Goal: Connect with others: Connect with others

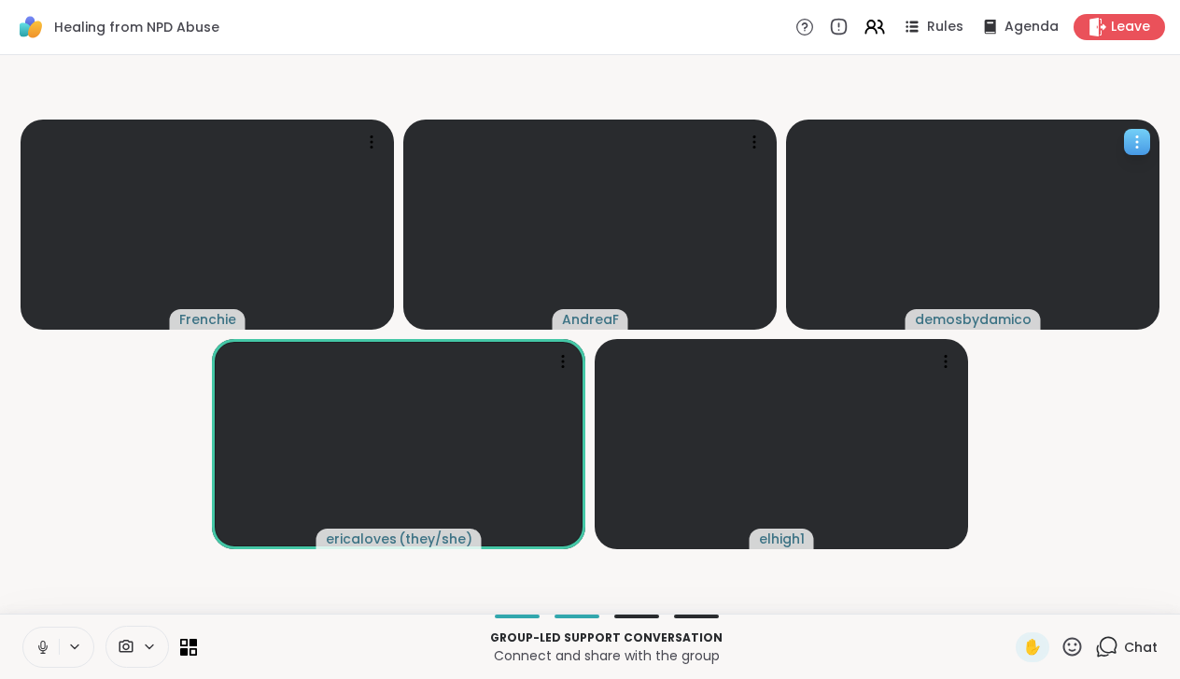
click at [1134, 144] on icon at bounding box center [1137, 142] width 19 height 19
click at [1089, 466] on video-player-container "Frenchie AndreaF demosbydamico ericaloves ( they/she ) elhigh1" at bounding box center [590, 334] width 1158 height 543
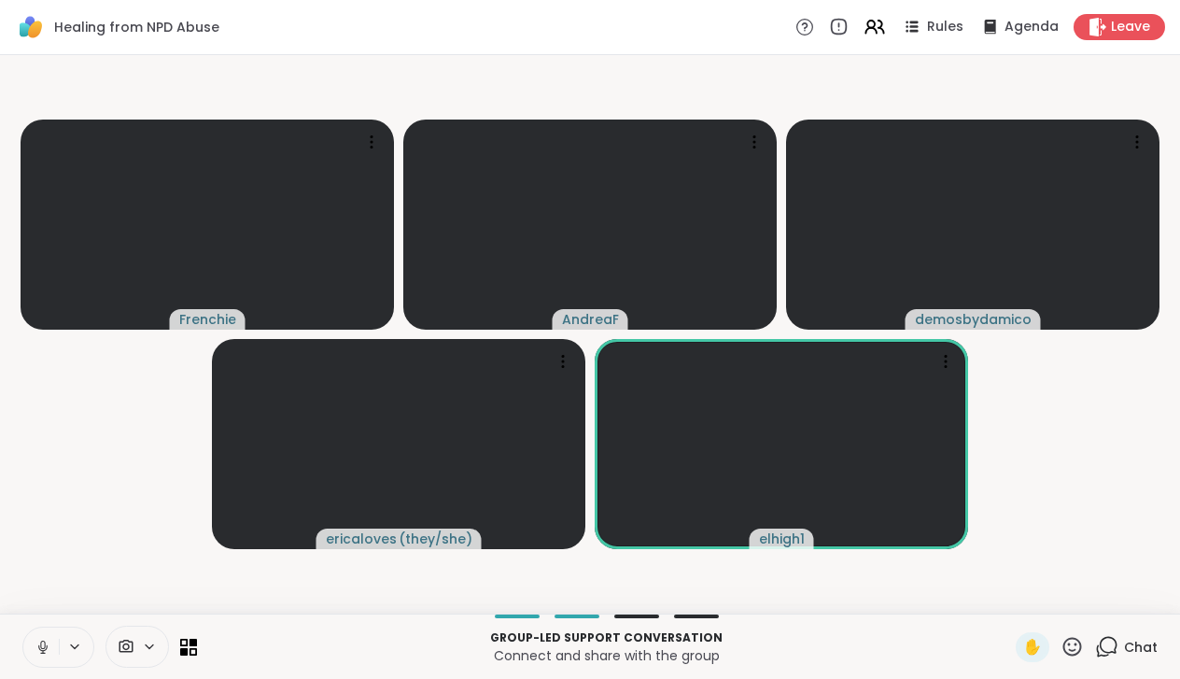
click at [1076, 644] on icon at bounding box center [1072, 646] width 19 height 19
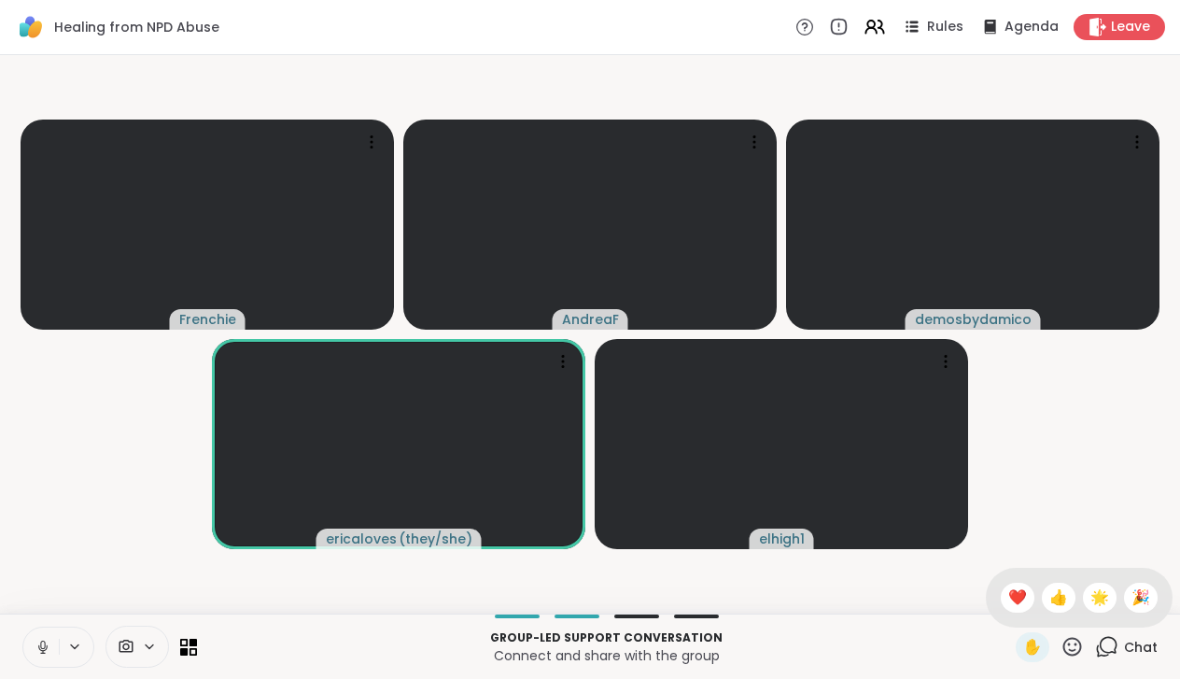
click at [1076, 644] on icon at bounding box center [1072, 646] width 19 height 19
click at [1146, 646] on span "Chat" at bounding box center [1141, 647] width 34 height 19
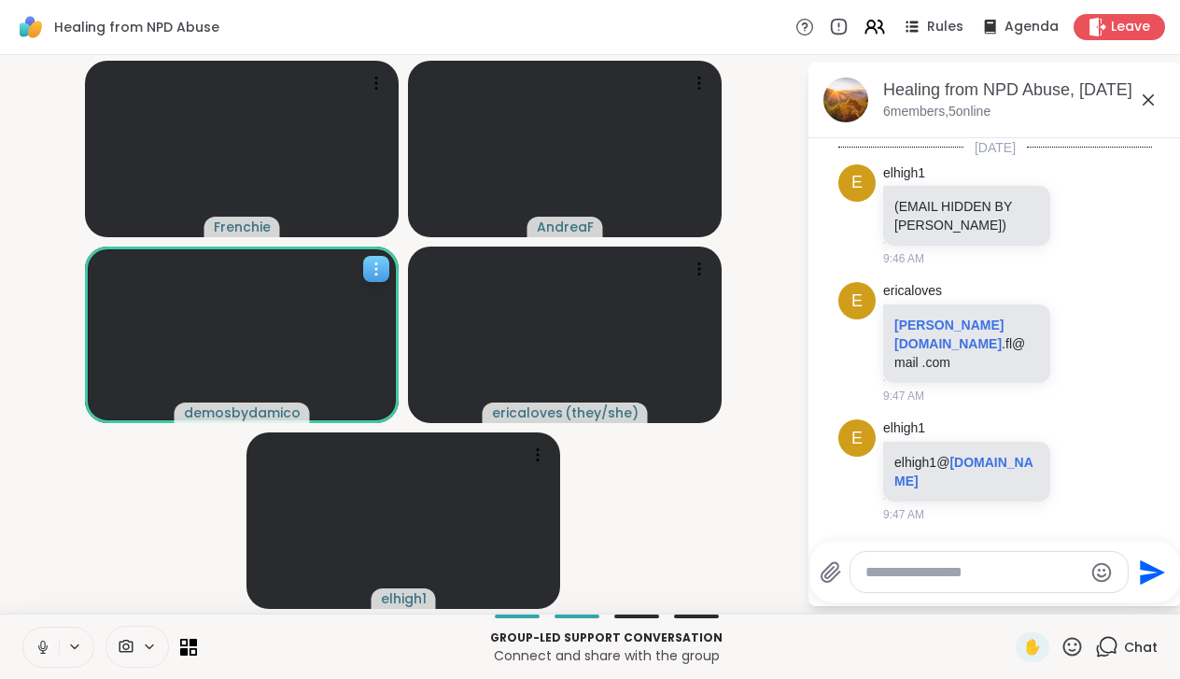
click at [377, 272] on icon at bounding box center [376, 269] width 19 height 19
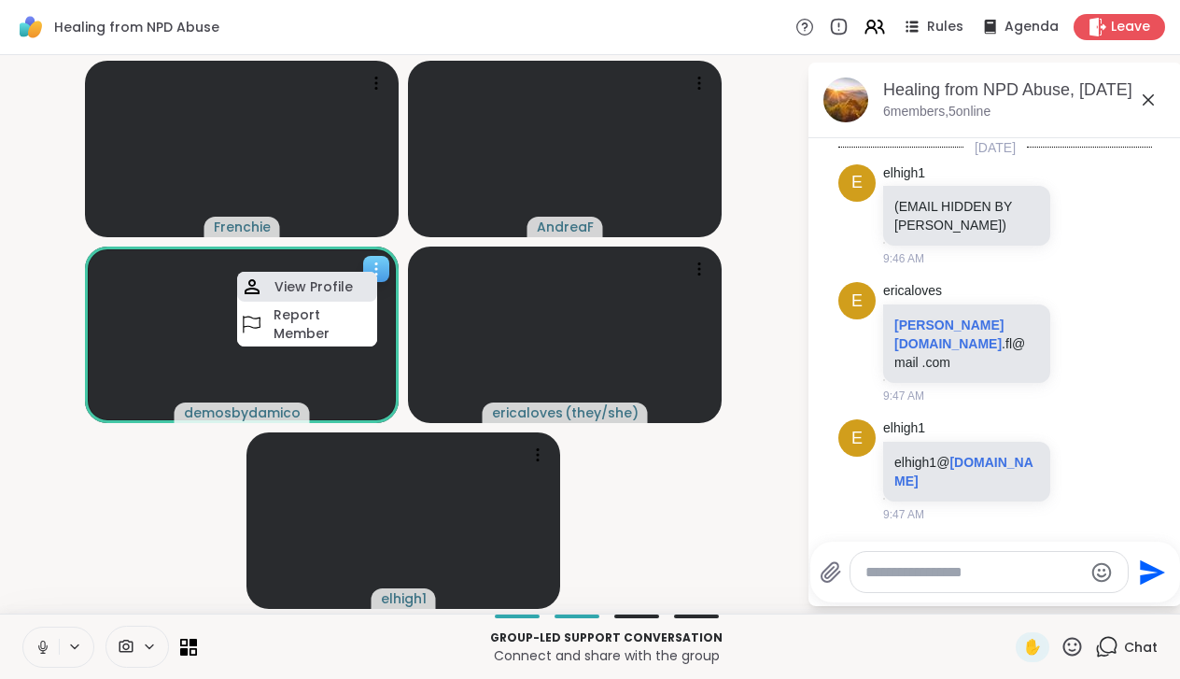
click at [337, 288] on h4 "View Profile" at bounding box center [313, 286] width 78 height 19
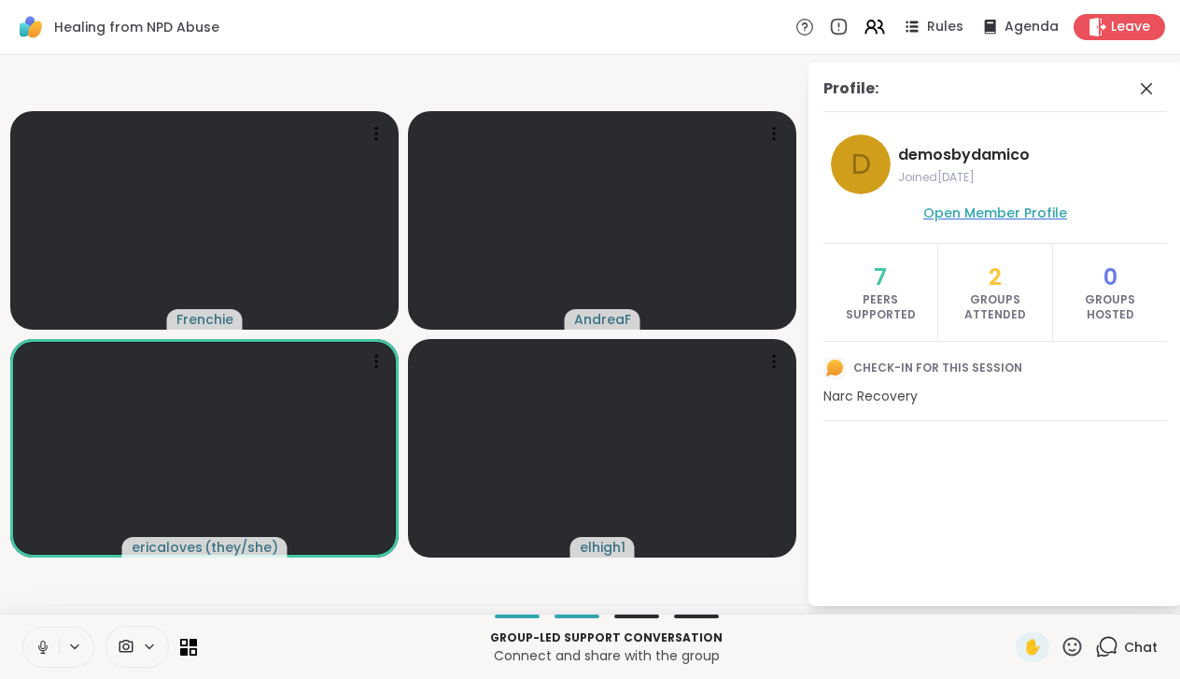
click at [989, 211] on span "Open Member Profile" at bounding box center [995, 213] width 144 height 19
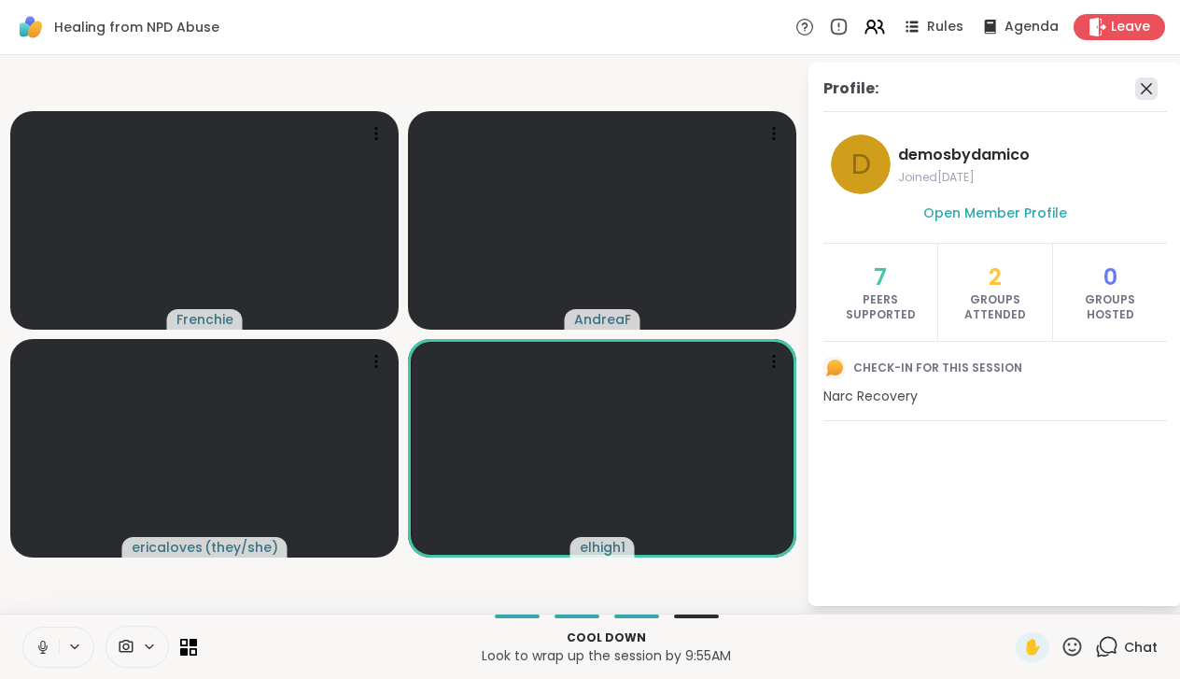
click at [1148, 89] on icon at bounding box center [1146, 88] width 22 height 22
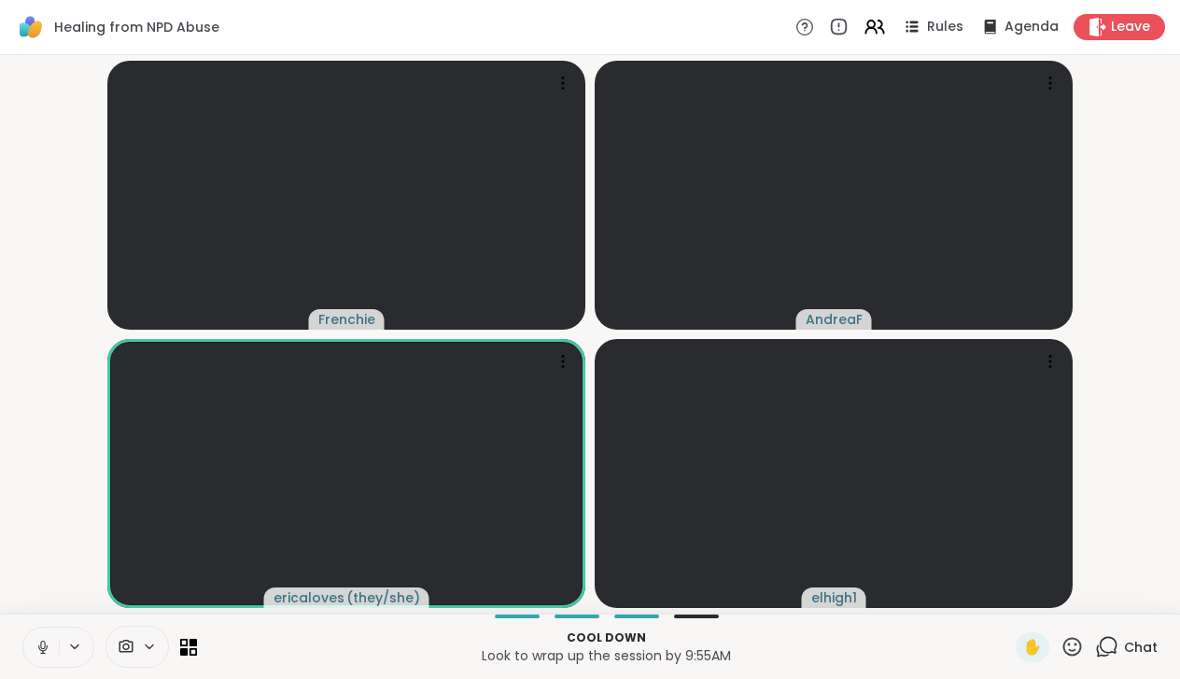
click at [1136, 642] on span "Chat" at bounding box center [1141, 647] width 34 height 19
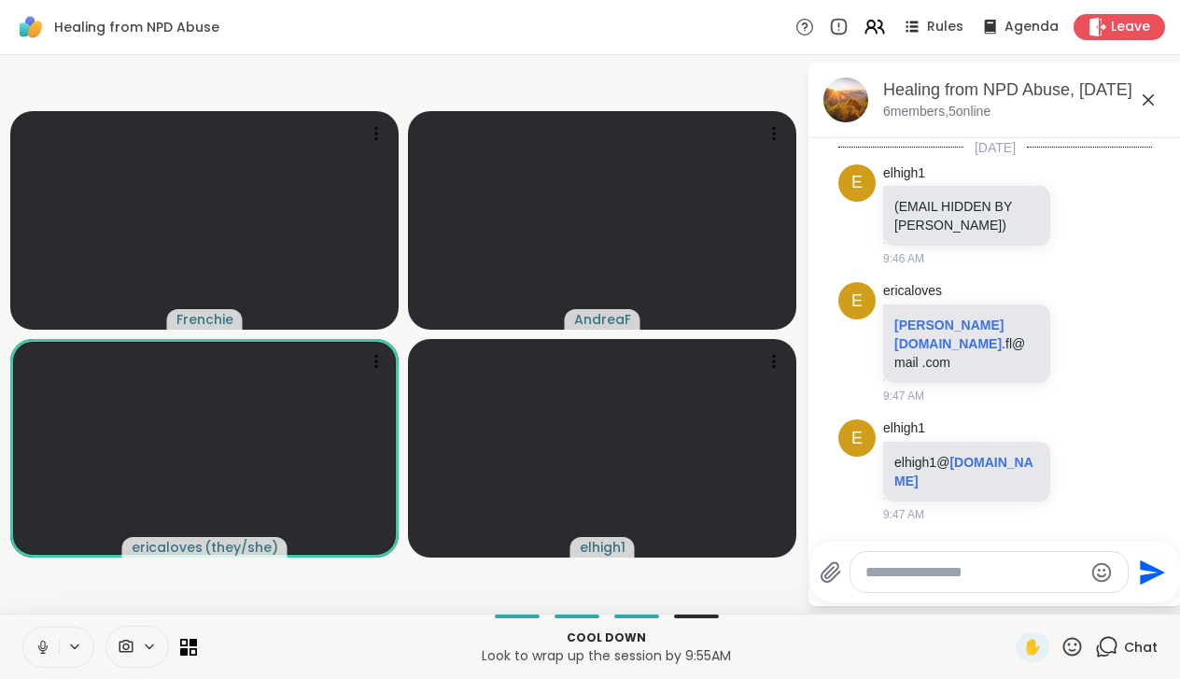
click at [924, 574] on textarea "Type your message" at bounding box center [974, 572] width 218 height 19
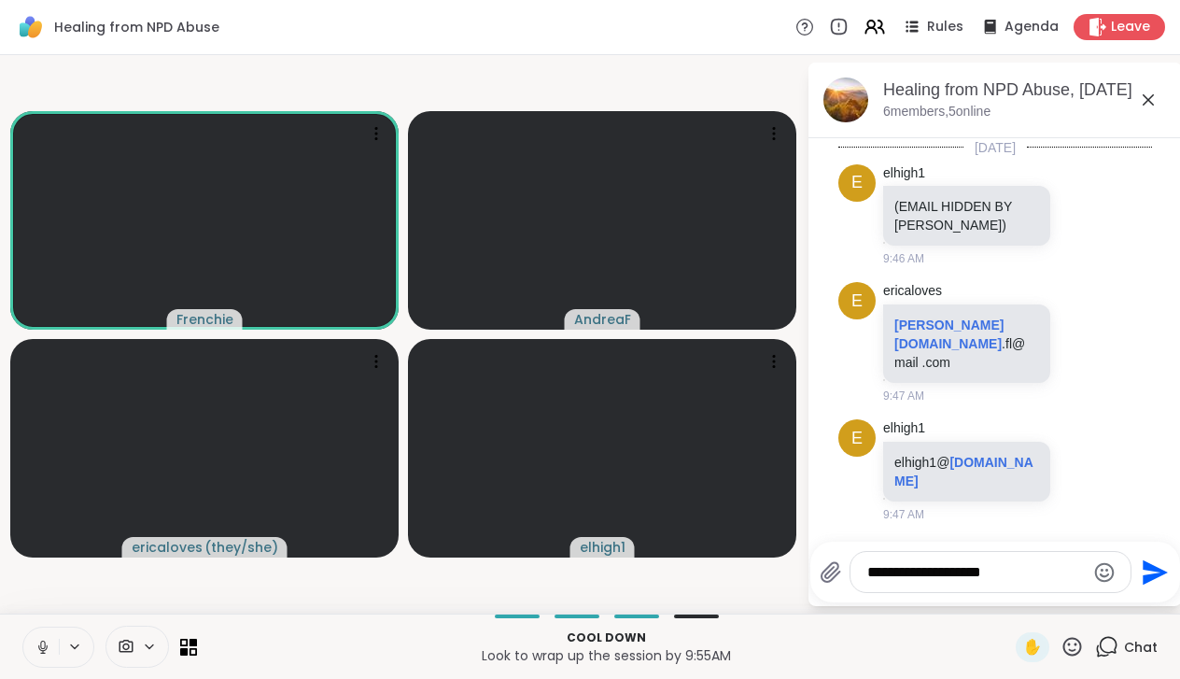
type textarea "**********"
click at [1151, 570] on icon "Send" at bounding box center [1155, 571] width 25 height 25
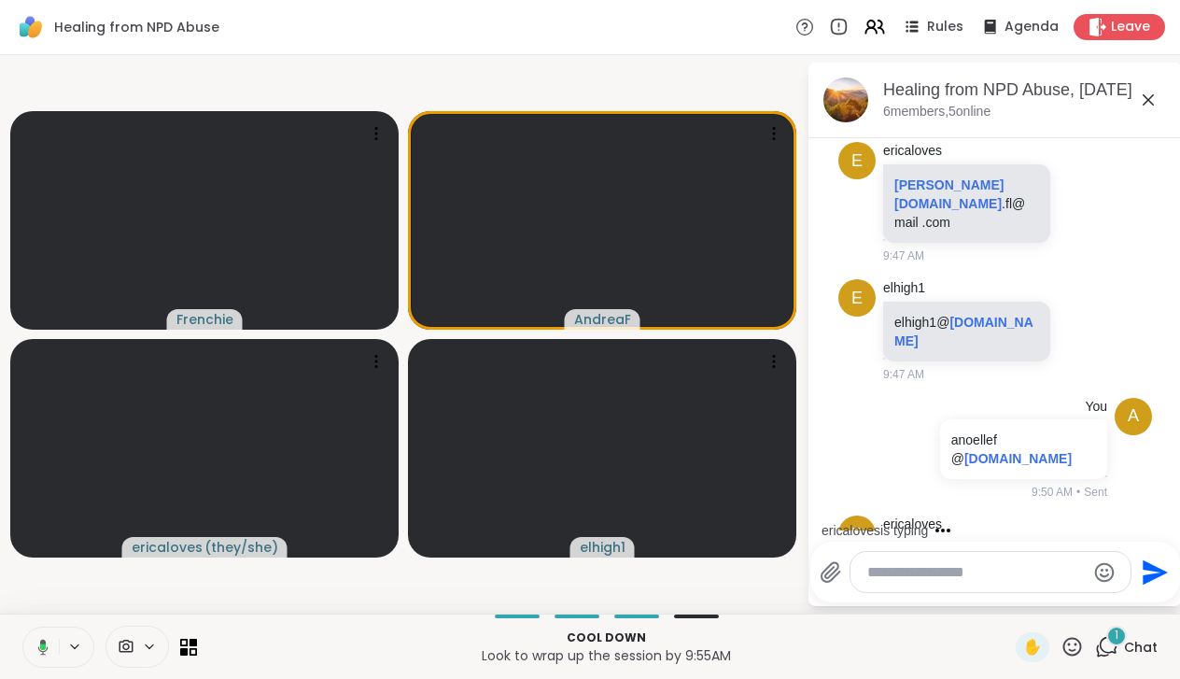
scroll to position [239, 0]
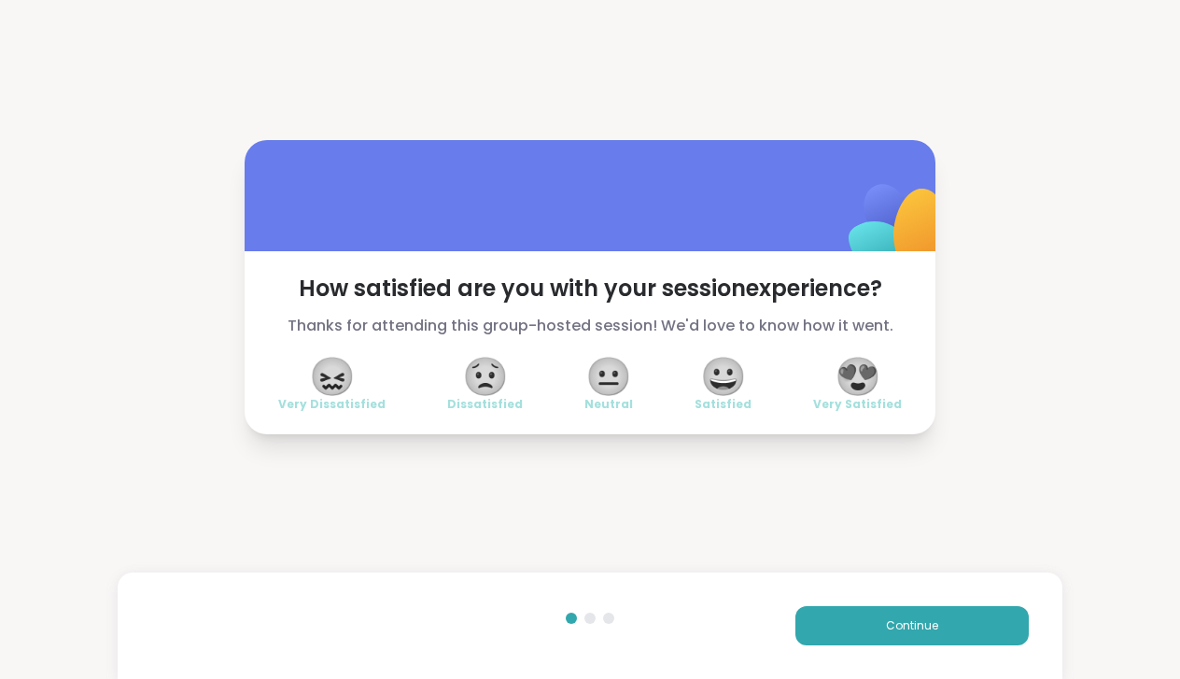
click at [724, 379] on span "😀" at bounding box center [723, 376] width 47 height 34
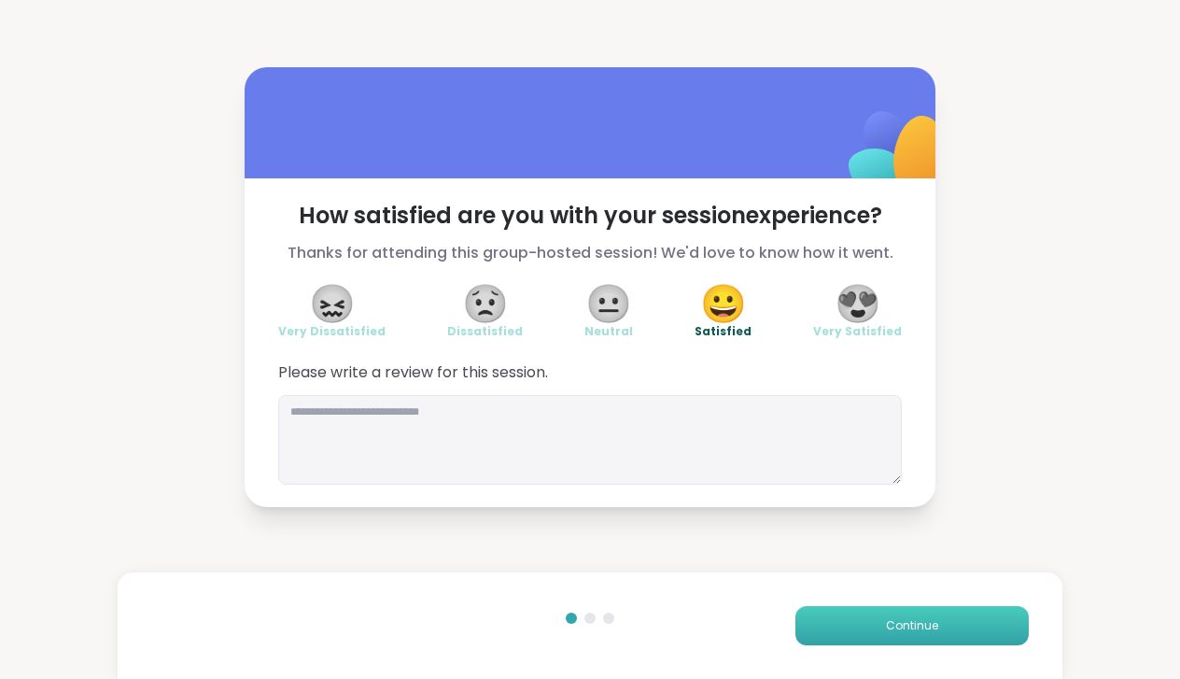
click at [892, 627] on span "Continue" at bounding box center [912, 625] width 52 height 17
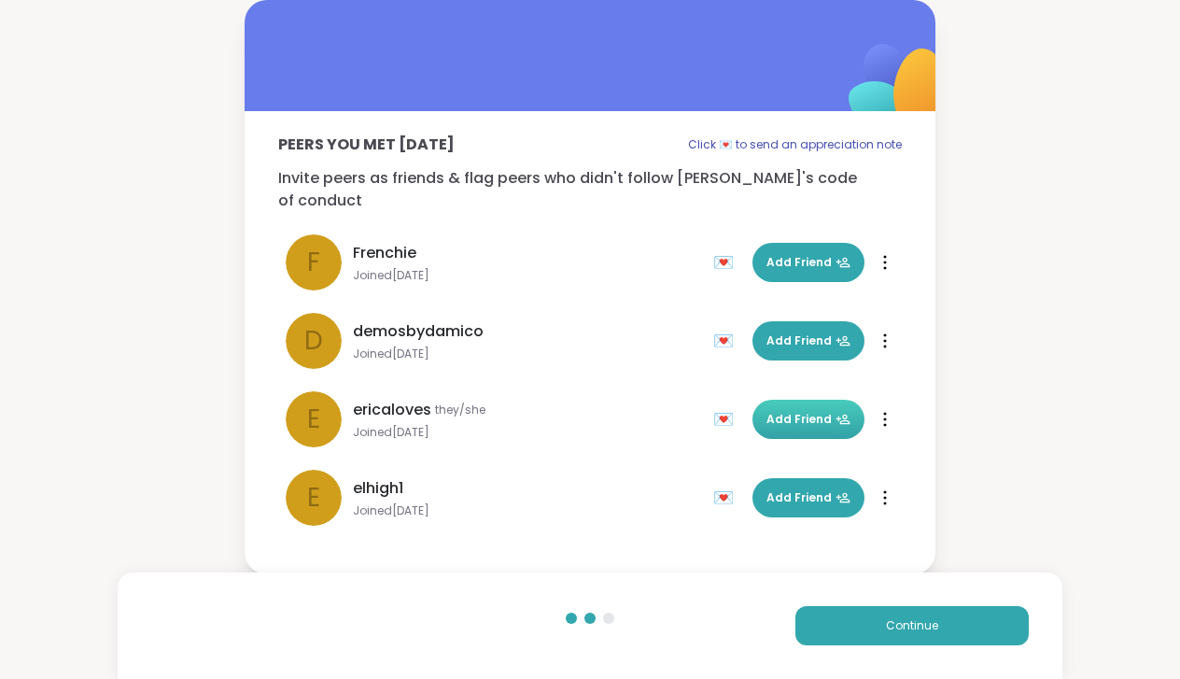
click at [799, 411] on span "Add Friend" at bounding box center [809, 419] width 84 height 17
click at [793, 332] on span "Add Friend" at bounding box center [809, 340] width 84 height 17
click at [801, 254] on span "Add Friend" at bounding box center [809, 262] width 84 height 17
click at [786, 489] on span "Add Friend" at bounding box center [809, 497] width 84 height 17
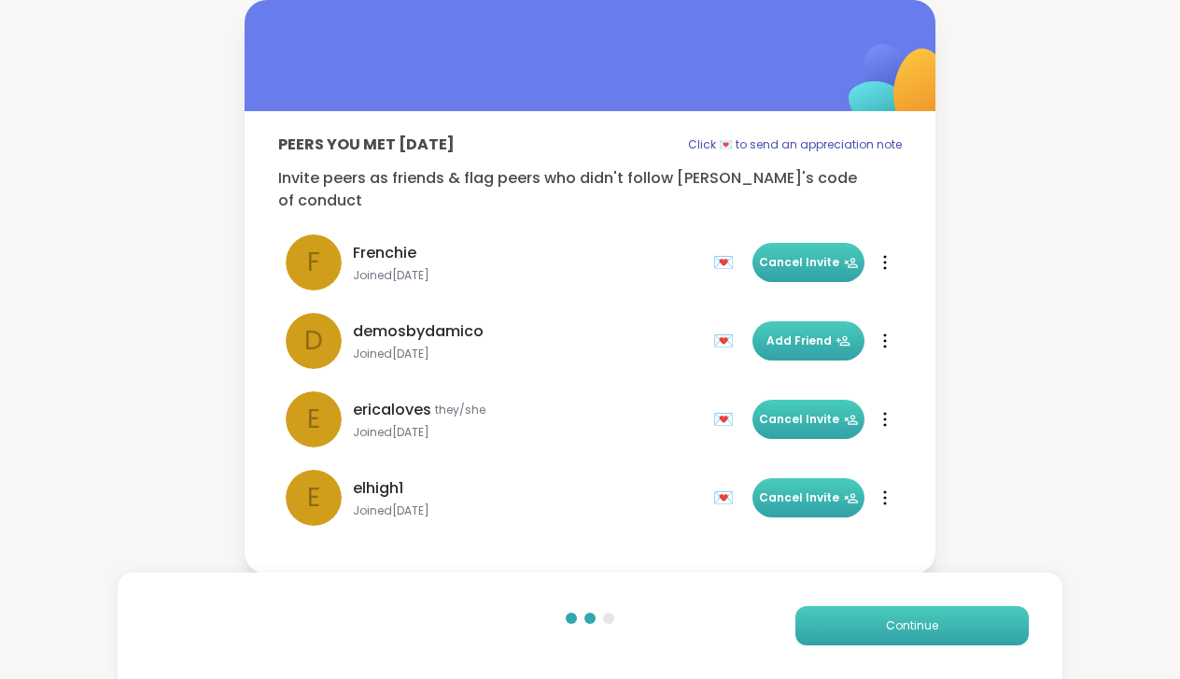
click at [950, 632] on button "Continue" at bounding box center [911, 625] width 233 height 39
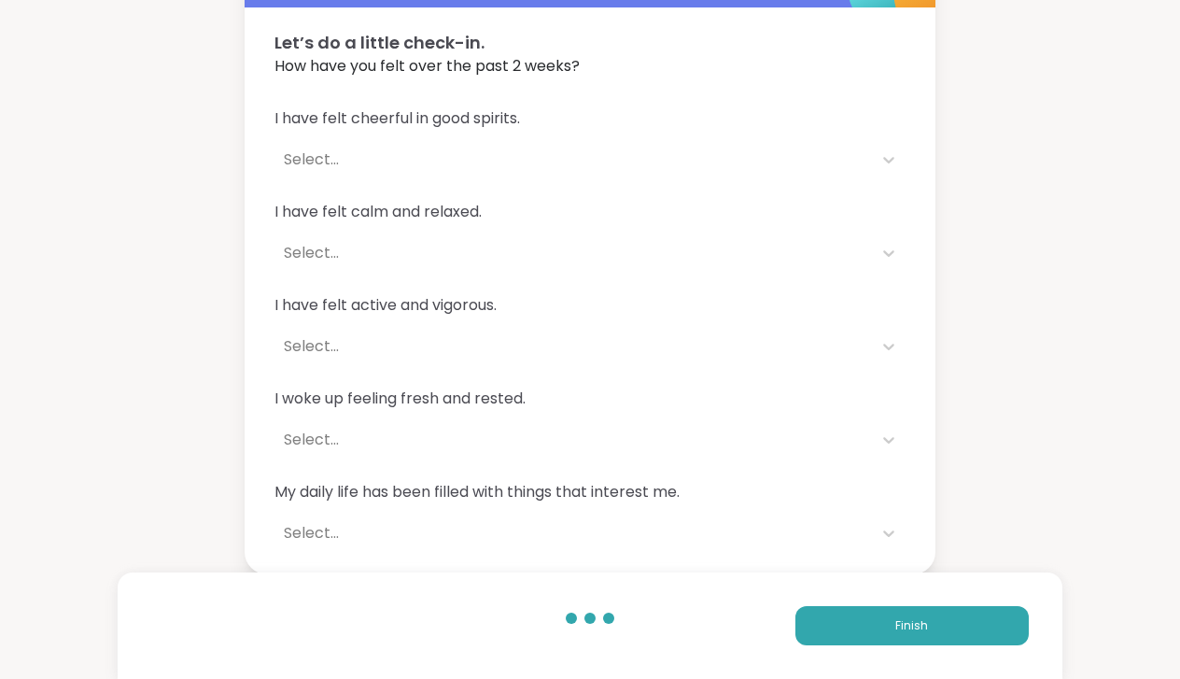
scroll to position [104, 0]
click at [891, 629] on button "Finish" at bounding box center [911, 625] width 233 height 39
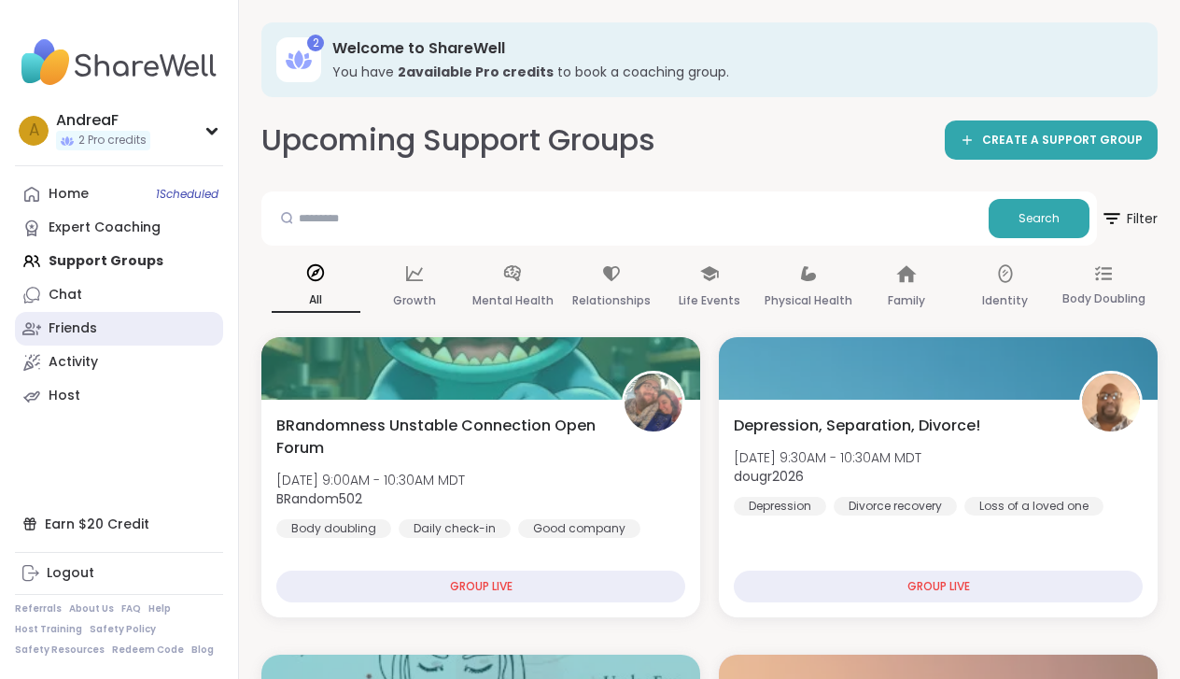
click at [69, 328] on div "Friends" at bounding box center [73, 328] width 49 height 19
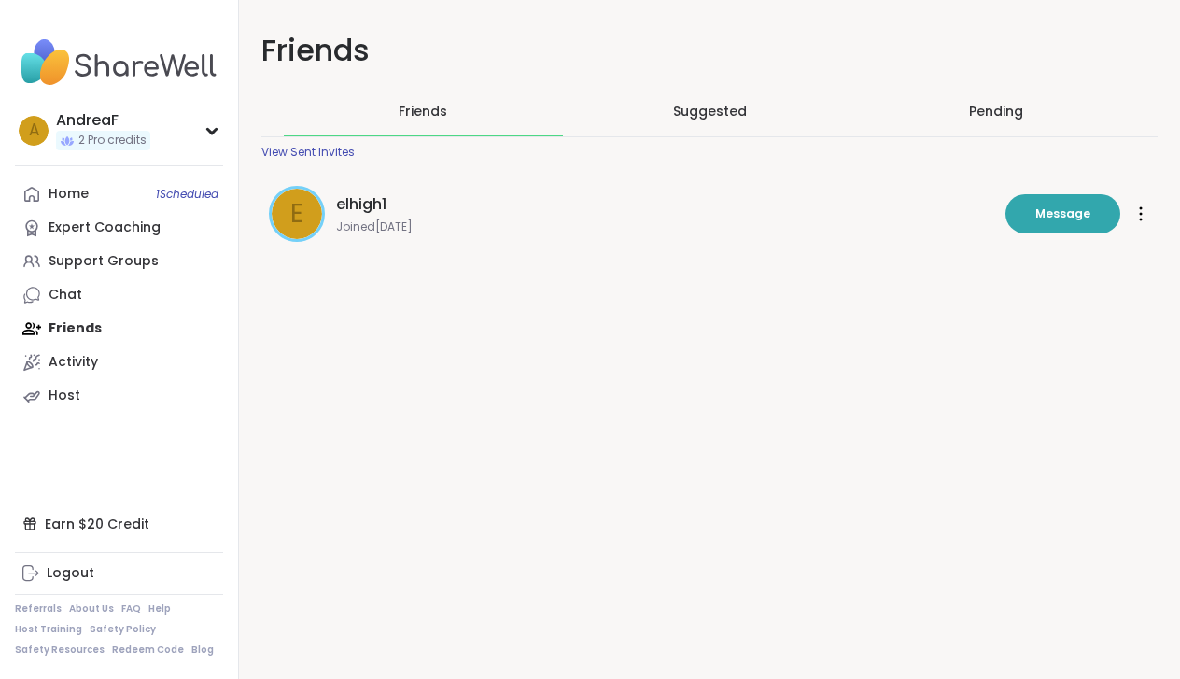
click at [993, 109] on div "Pending" at bounding box center [996, 111] width 54 height 19
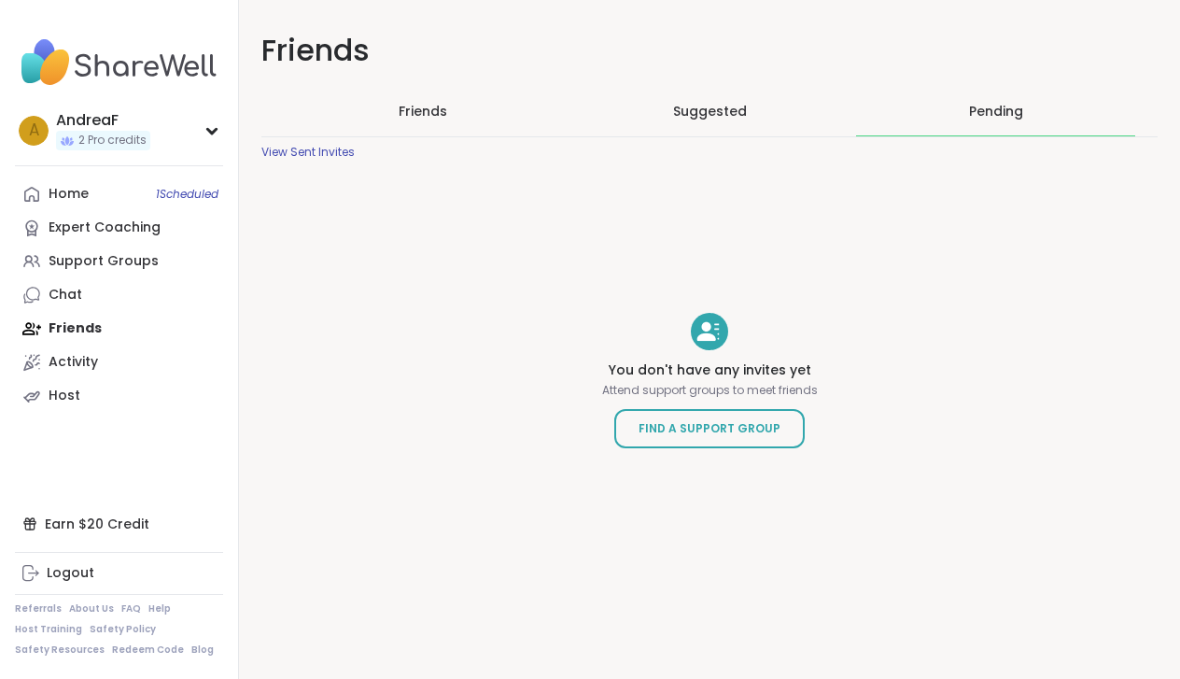
click at [708, 113] on span "Suggested" at bounding box center [710, 111] width 74 height 19
click at [87, 261] on div "Support Groups" at bounding box center [104, 261] width 110 height 19
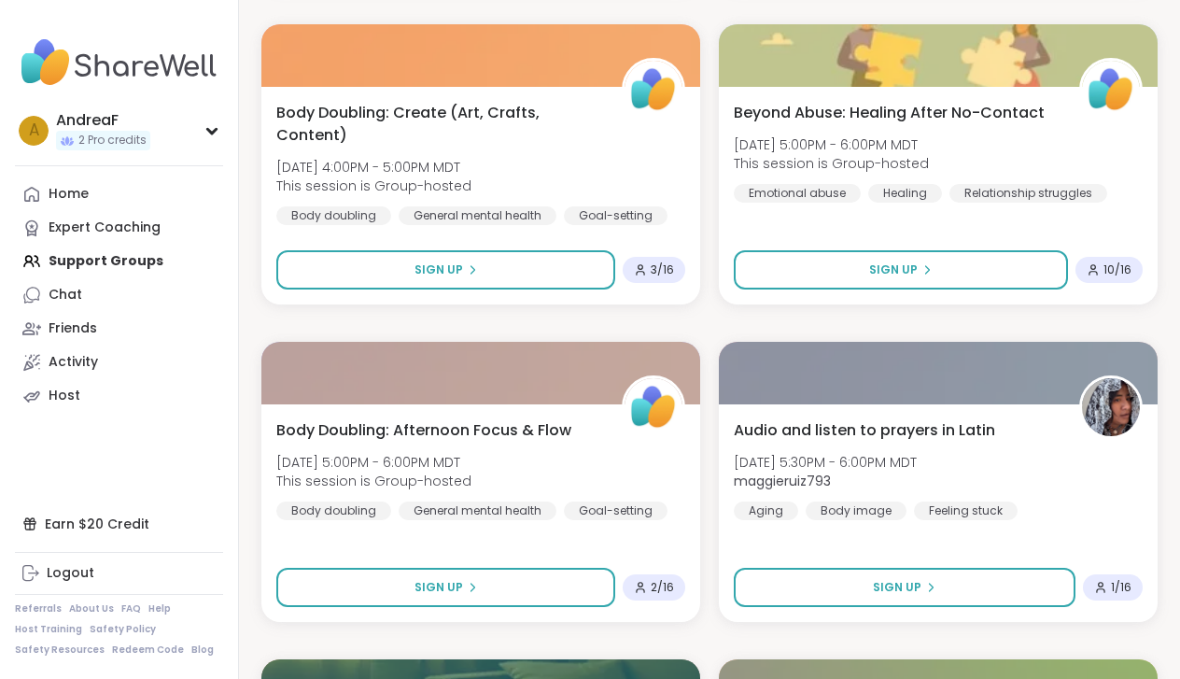
scroll to position [3805, 0]
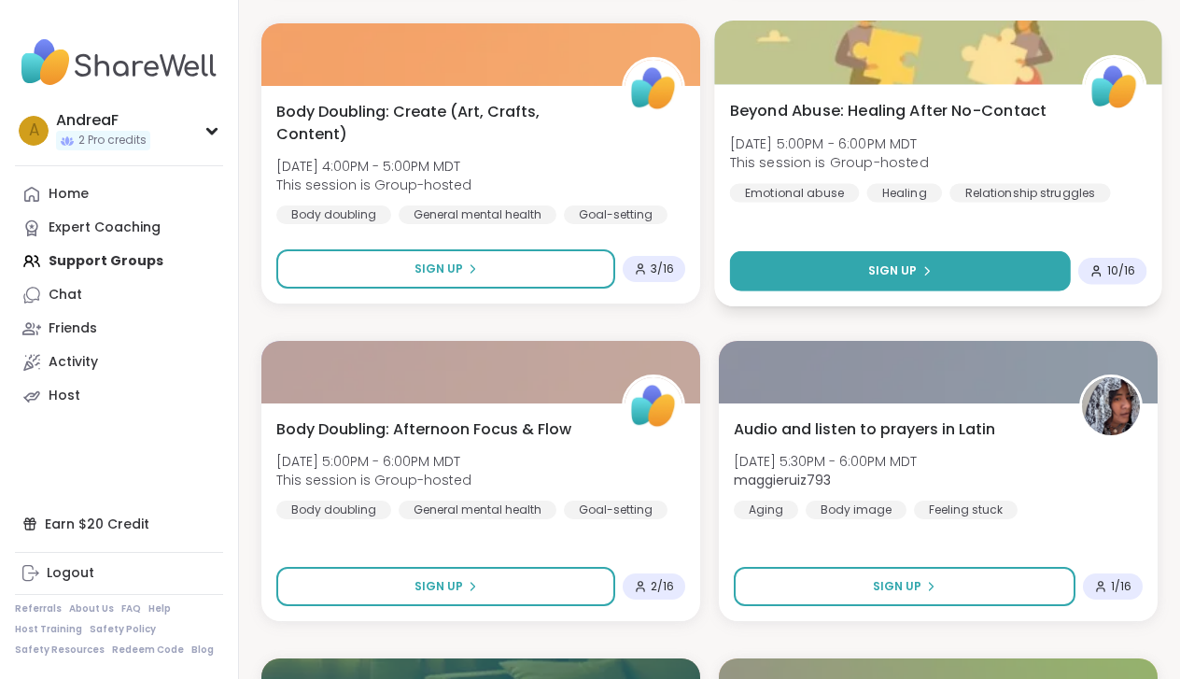
click at [869, 270] on button "Sign Up" at bounding box center [900, 271] width 341 height 40
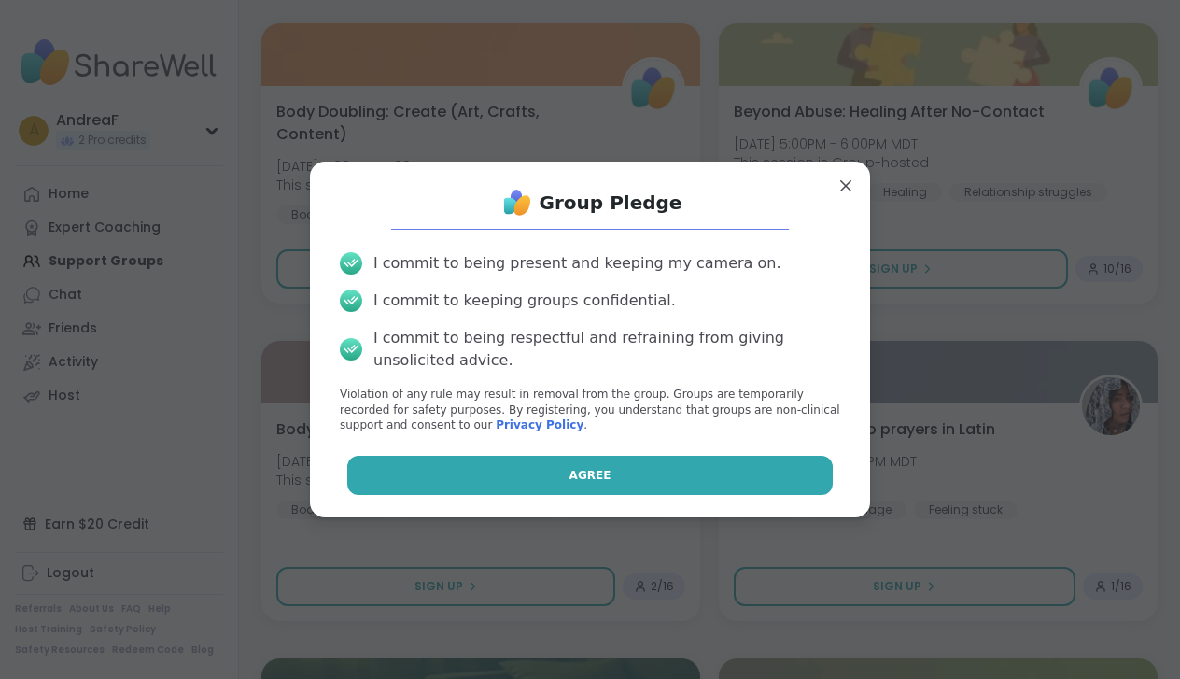
click at [743, 479] on button "Agree" at bounding box center [590, 475] width 486 height 39
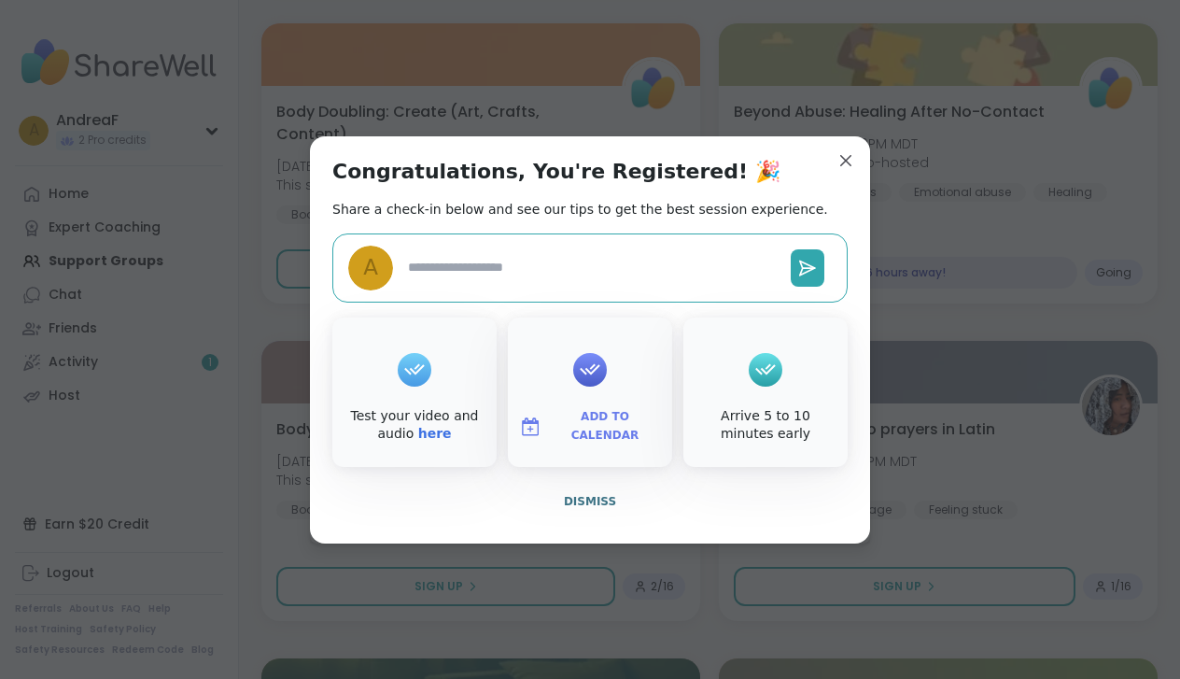
type textarea "*"
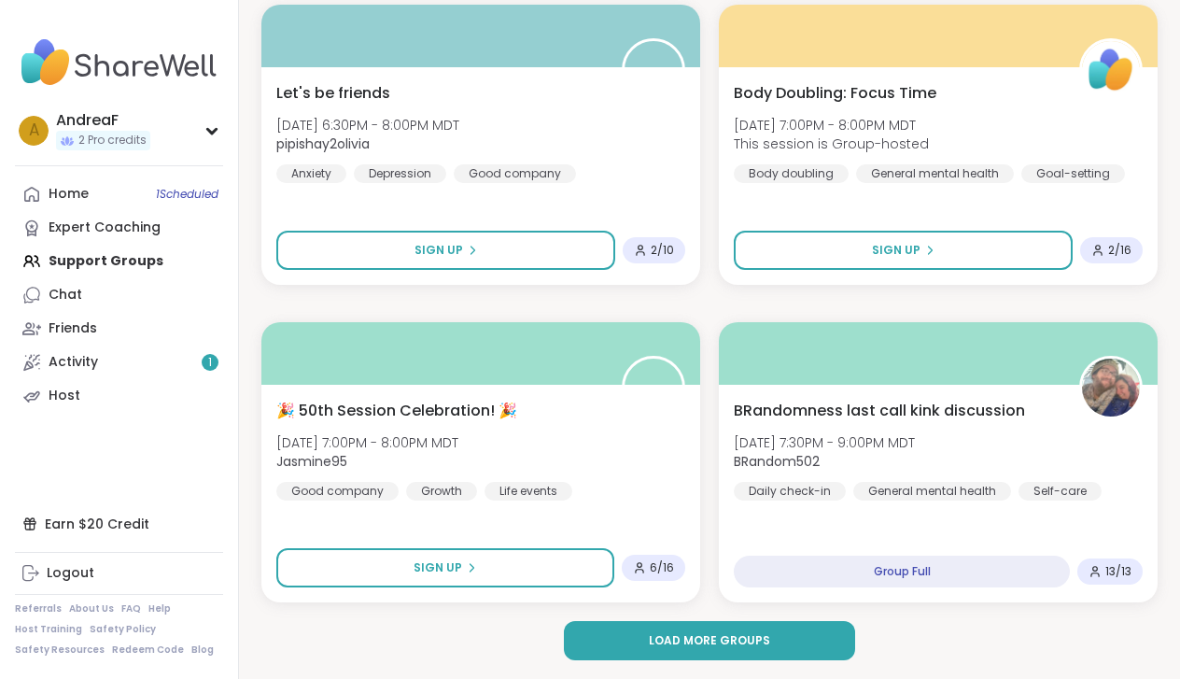
scroll to position [5410, 0]
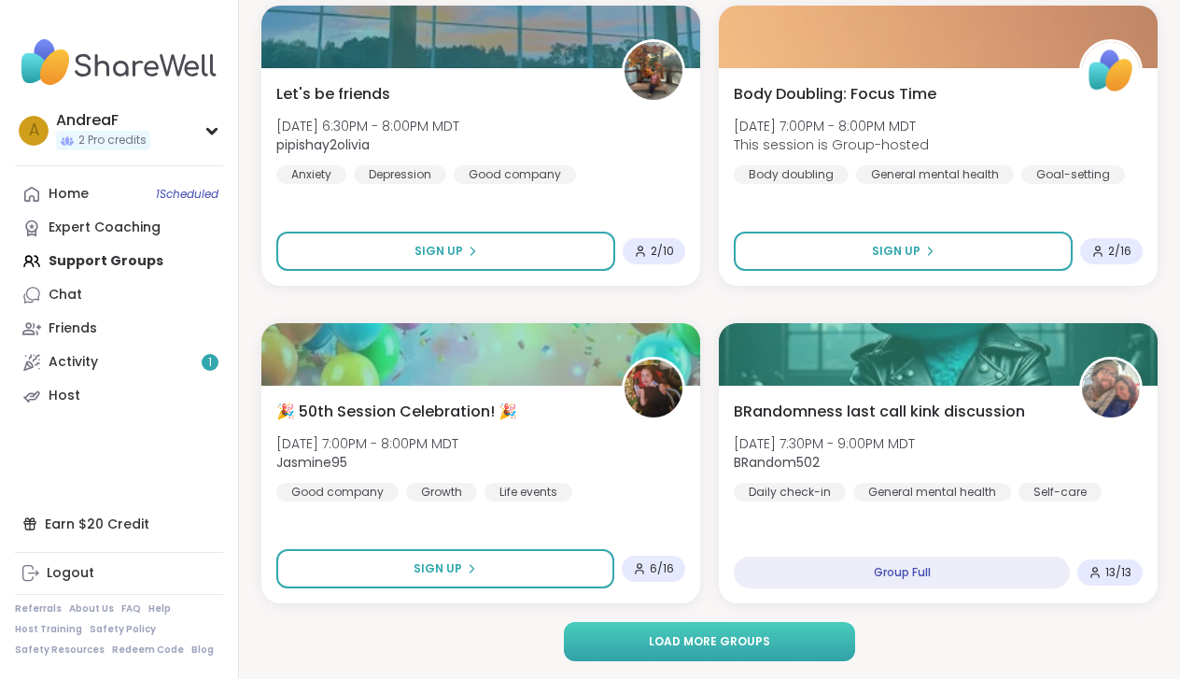
click at [708, 646] on span "Load more groups" at bounding box center [709, 641] width 121 height 17
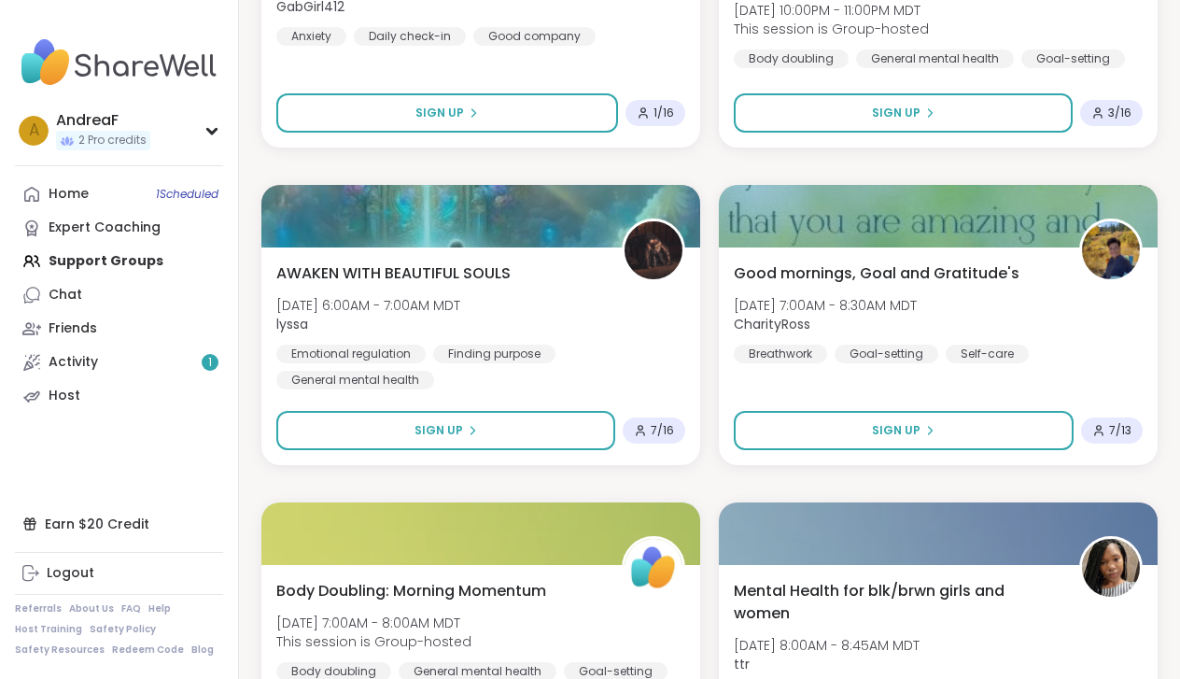
scroll to position [6819, 0]
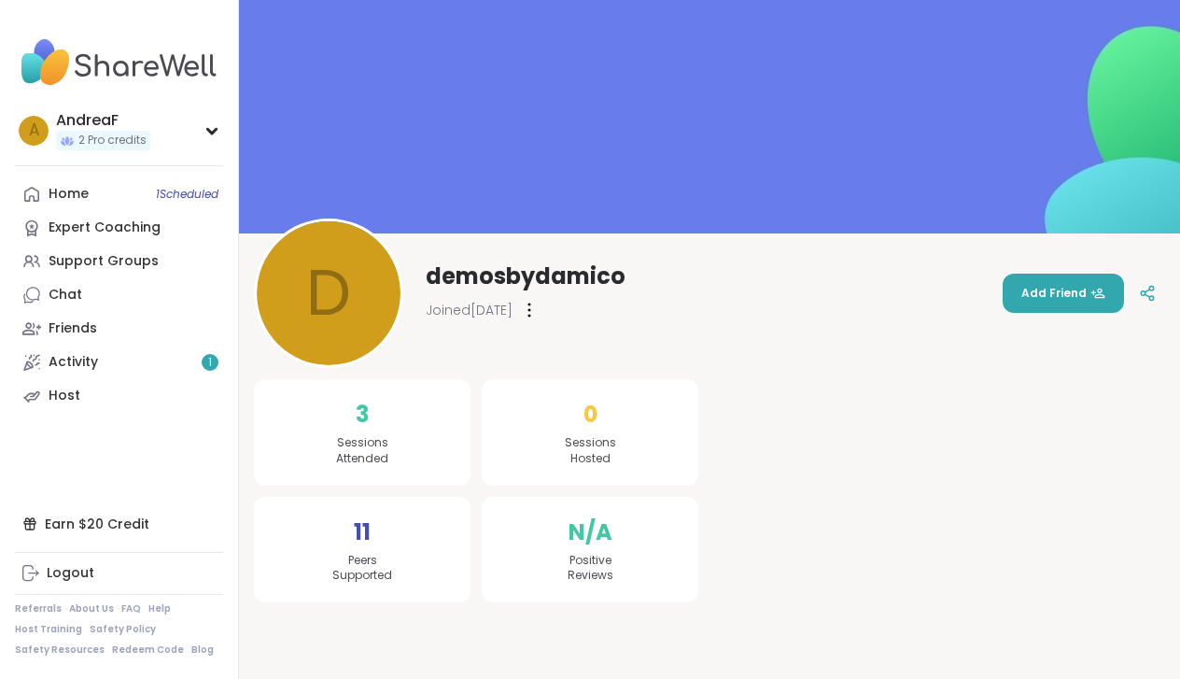
click at [1057, 292] on span "Add Friend" at bounding box center [1063, 293] width 84 height 17
